Goal: Find contact information: Find contact information

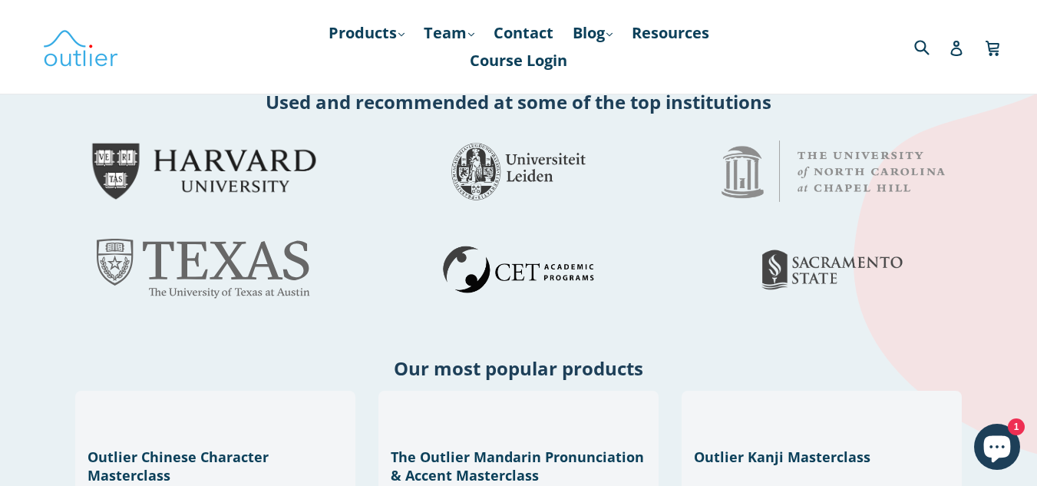
scroll to position [451, 0]
drag, startPoint x: 420, startPoint y: 222, endPoint x: 402, endPoint y: 252, distance: 35.8
click at [402, 252] on div at bounding box center [519, 269] width 292 height 61
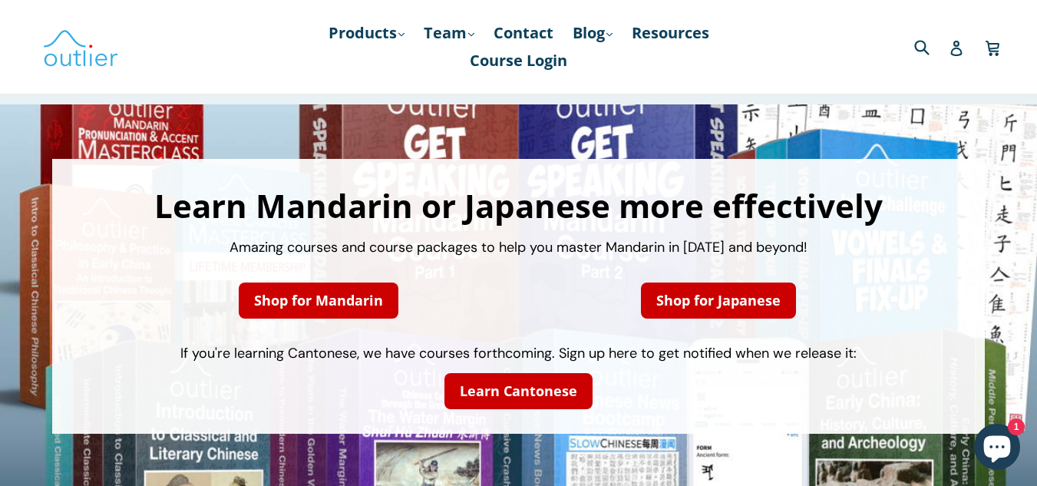
scroll to position [0, 0]
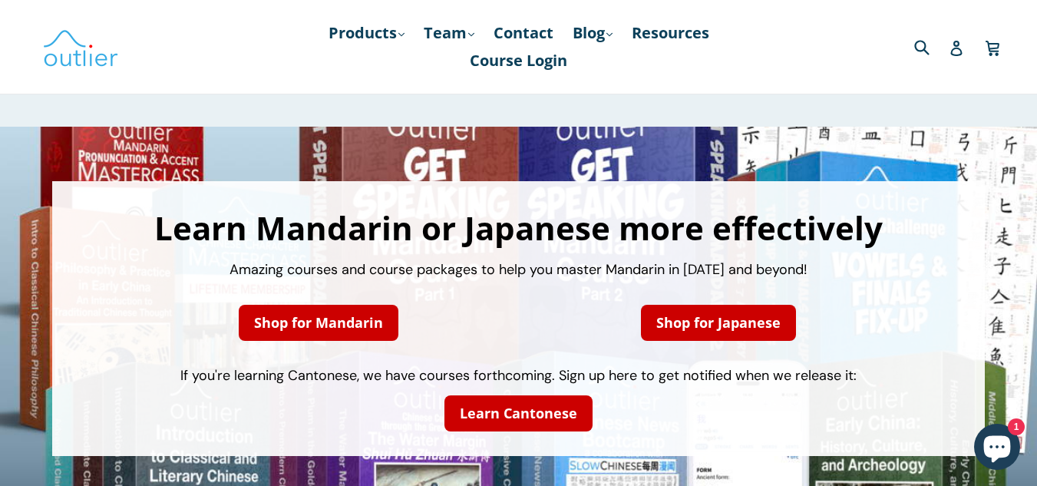
click at [732, 471] on div "Learn Mandarin or Japanese more effectively Amazing courses and course packages…" at bounding box center [518, 319] width 1037 height 384
click at [709, 91] on nav "Products .cls-1{fill:#231f20} expand Chinese Characters & Reading Mandarin Pron…" at bounding box center [518, 47] width 476 height 94
click at [534, 33] on link "Contact" at bounding box center [523, 33] width 75 height 28
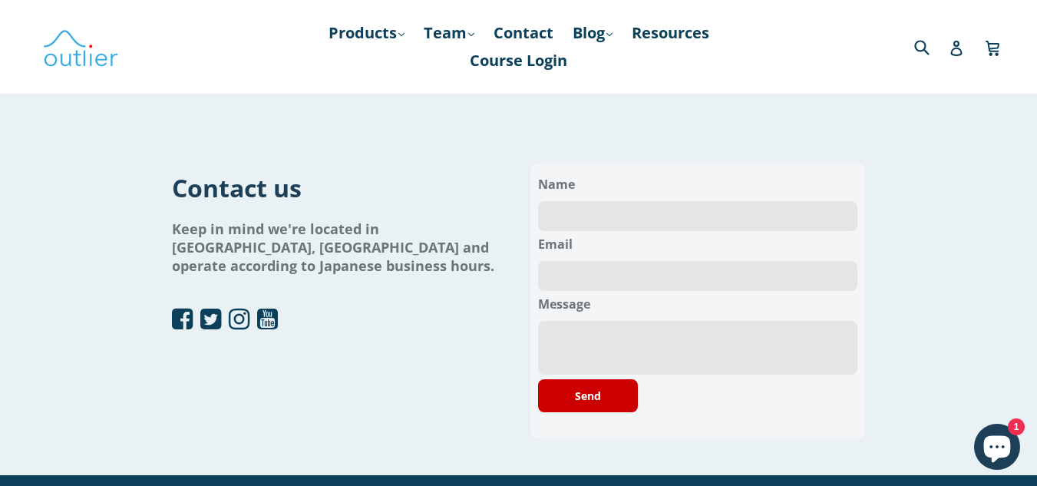
scroll to position [272, 0]
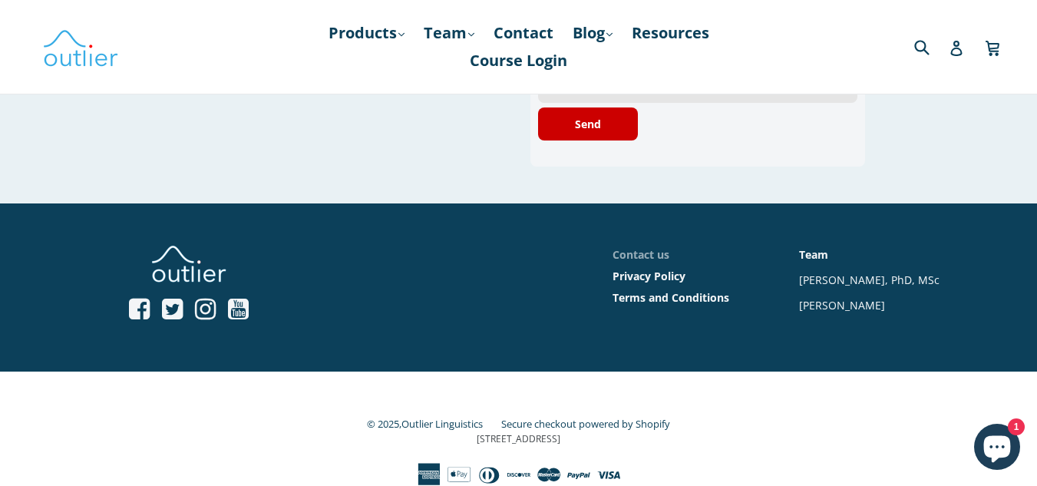
click at [632, 248] on link "Contact us" at bounding box center [640, 254] width 57 height 15
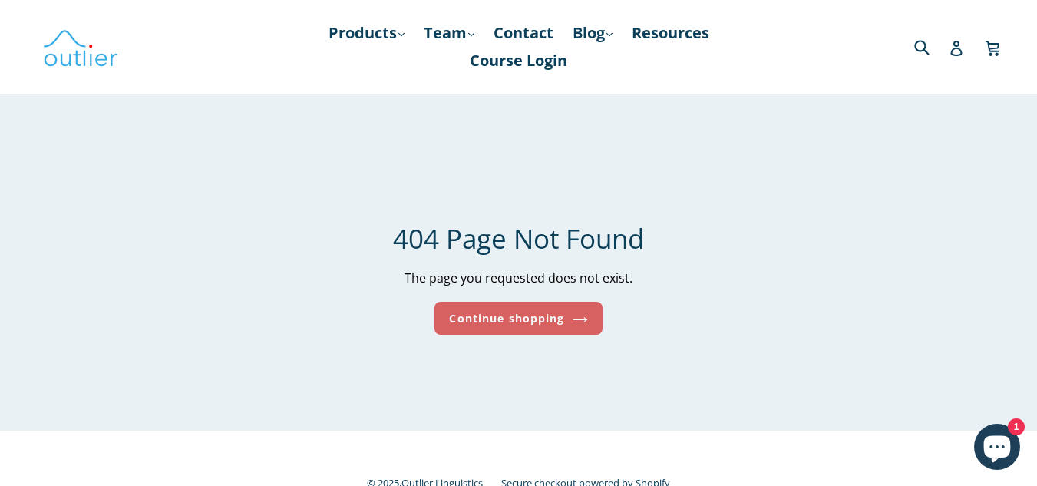
click at [592, 309] on link "Continue shopping" at bounding box center [517, 318] width 167 height 33
